Goal: Task Accomplishment & Management: Complete application form

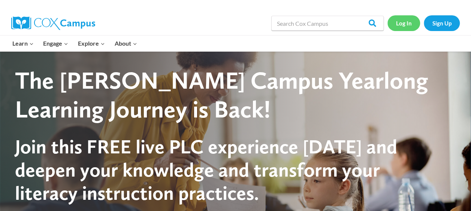
click at [402, 19] on link "Log In" at bounding box center [403, 22] width 33 height 15
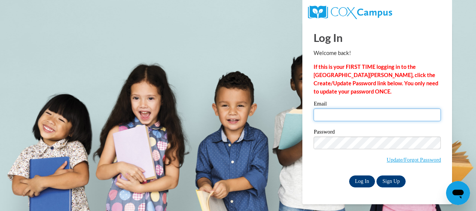
type input "renapurnell25@yahoo.com"
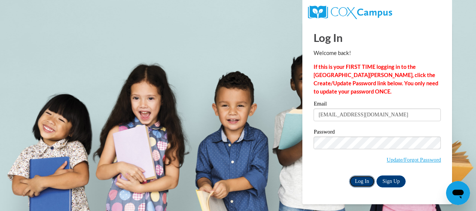
click at [363, 181] on input "Log In" at bounding box center [363, 182] width 26 height 12
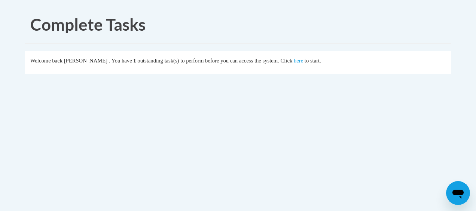
click at [321, 64] on span "to start." at bounding box center [313, 61] width 16 height 6
click at [303, 63] on link "here" at bounding box center [298, 61] width 9 height 6
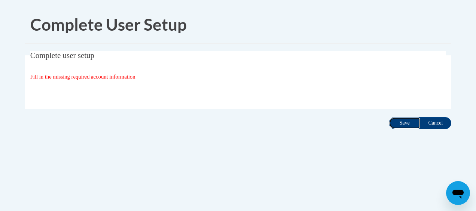
click at [403, 124] on input "Save" at bounding box center [404, 123] width 31 height 12
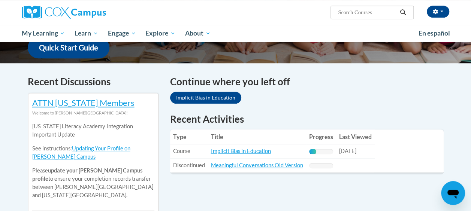
scroll to position [215, 0]
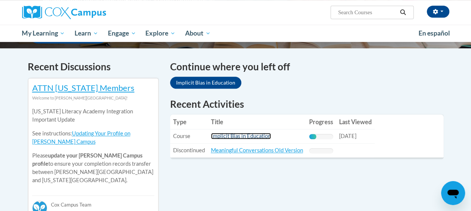
click at [230, 135] on link "Implicit Bias in Education" at bounding box center [241, 136] width 60 height 6
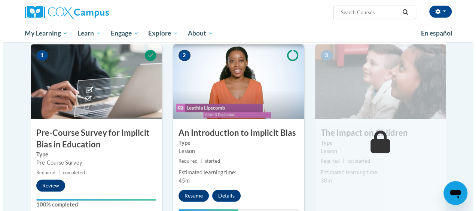
scroll to position [170, 0]
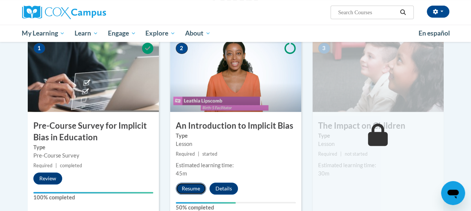
click at [193, 187] on button "Resume" at bounding box center [191, 189] width 30 height 12
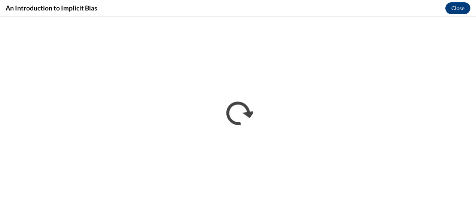
scroll to position [0, 0]
